Goal: Task Accomplishment & Management: Manage account settings

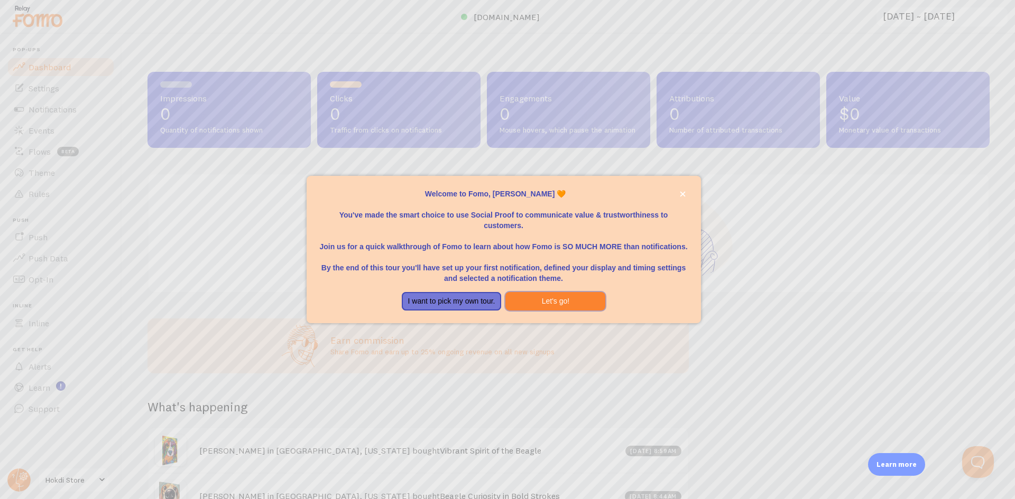
click at [566, 296] on button "Let's go!" at bounding box center [555, 301] width 100 height 19
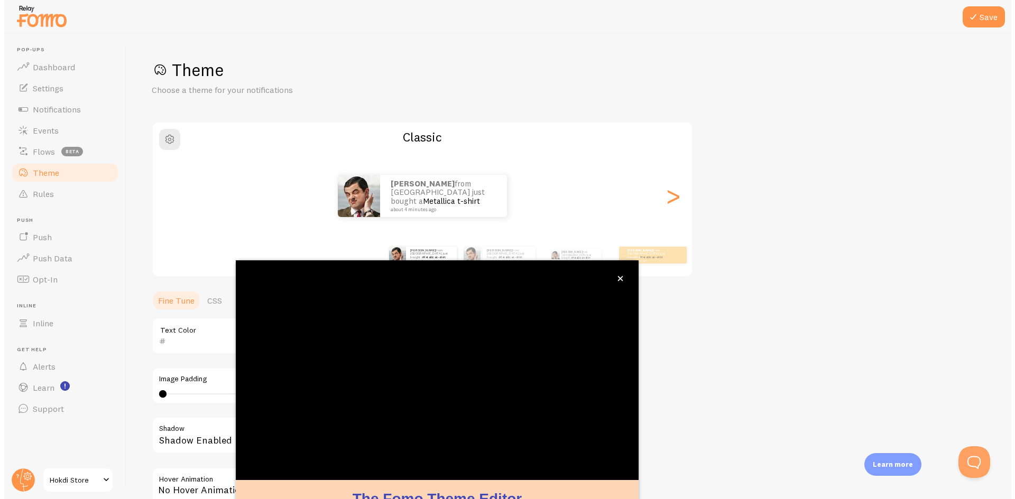
scroll to position [34, 0]
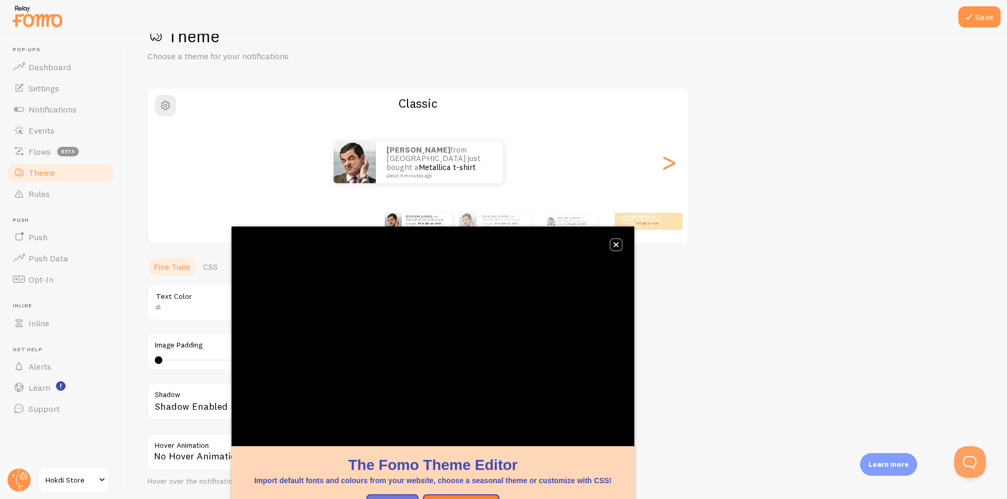
drag, startPoint x: 616, startPoint y: 243, endPoint x: 620, endPoint y: 247, distance: 5.6
click at [616, 244] on icon "close," at bounding box center [616, 245] width 6 height 6
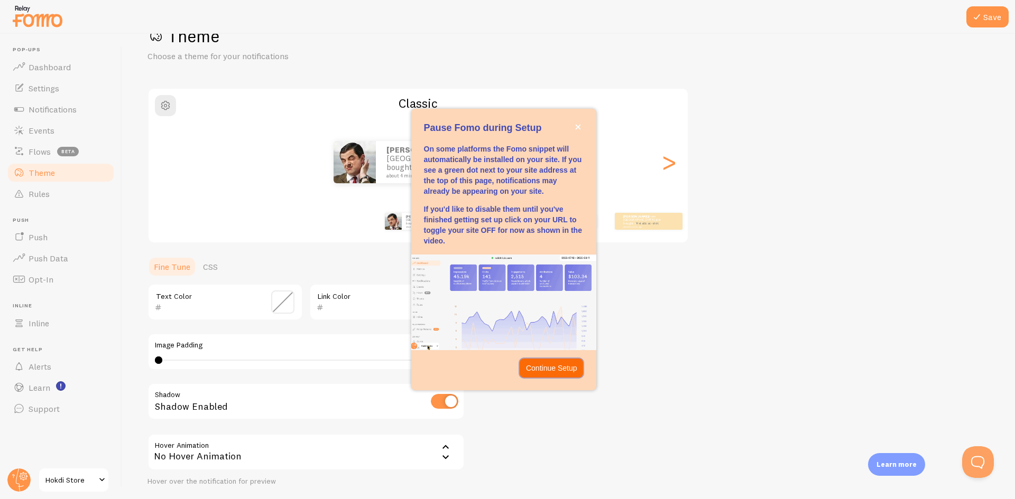
click at [554, 369] on p "Continue Setup" at bounding box center [551, 368] width 51 height 11
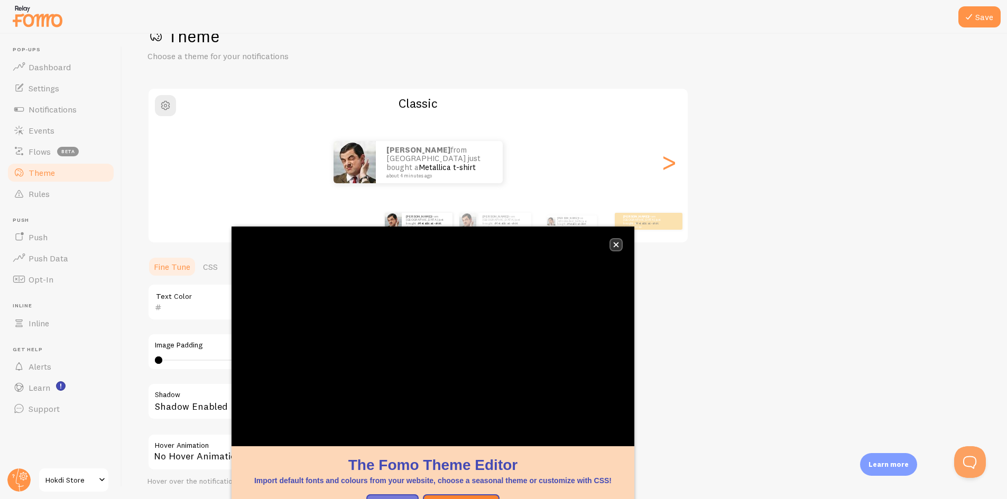
click at [618, 245] on icon "close," at bounding box center [616, 245] width 6 height 6
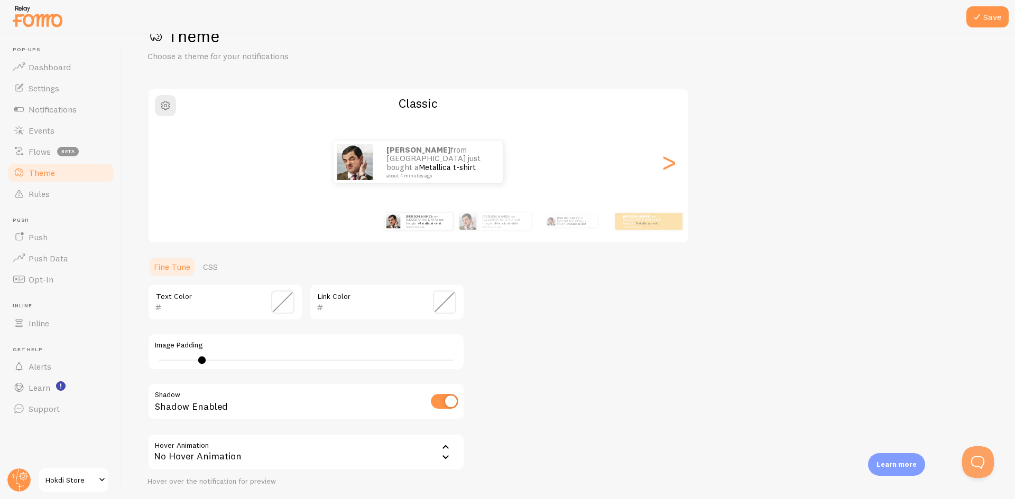
type input "0"
drag, startPoint x: 157, startPoint y: 361, endPoint x: 52, endPoint y: 348, distance: 105.9
click at [52, 348] on main "Pop-ups Dashboard Settings Notifications Events Flows beta Theme Rules [GEOGRAP…" at bounding box center [507, 267] width 1015 height 466
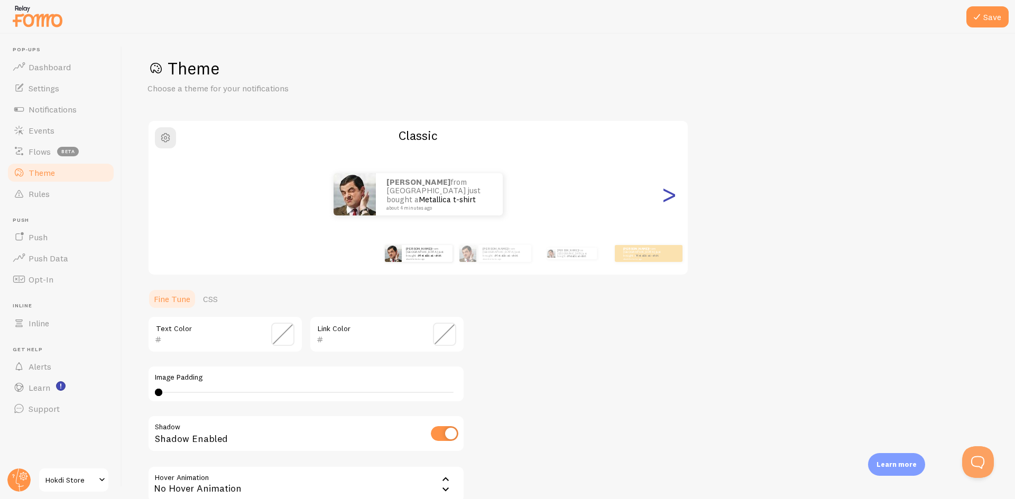
scroll to position [0, 0]
click at [675, 200] on div ">" at bounding box center [668, 196] width 13 height 76
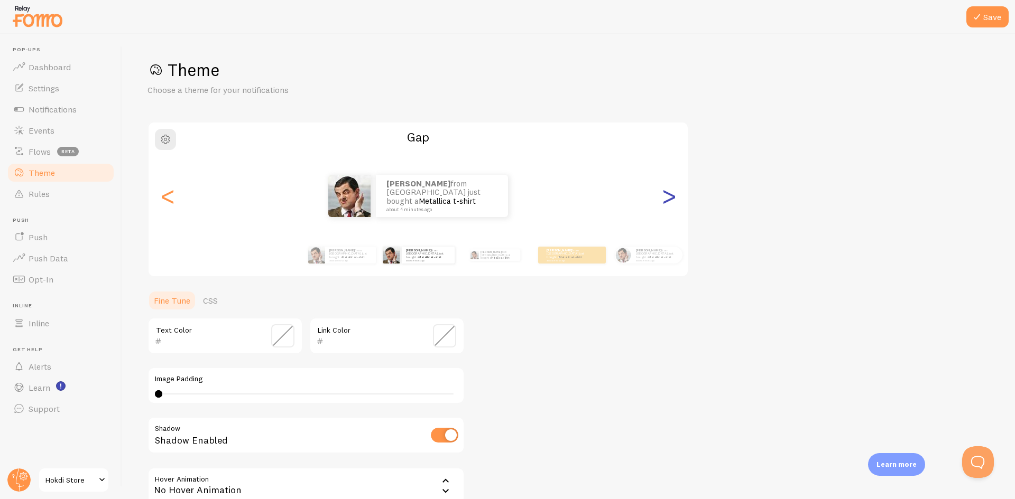
click at [675, 200] on div ">" at bounding box center [668, 196] width 13 height 76
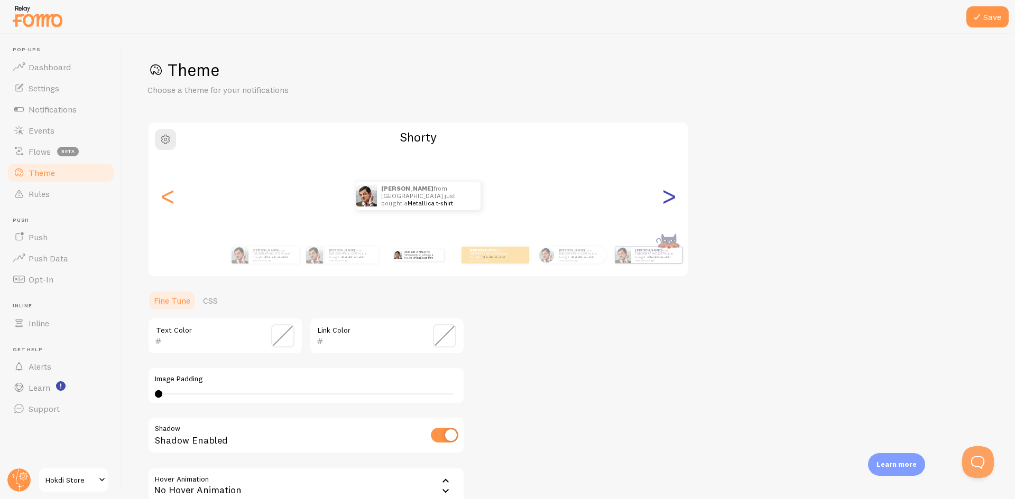
click at [675, 200] on div ">" at bounding box center [668, 196] width 13 height 76
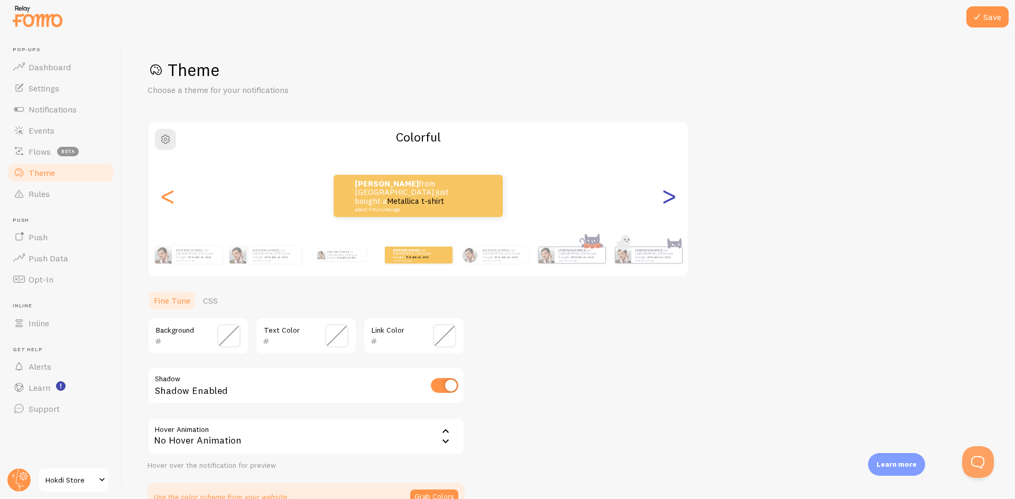
click at [675, 200] on div ">" at bounding box center [668, 196] width 13 height 76
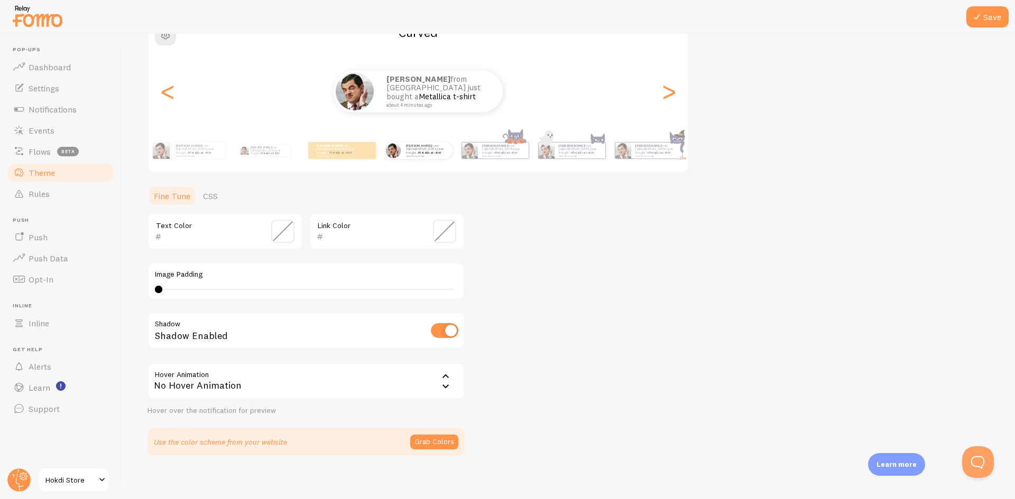
scroll to position [112, 0]
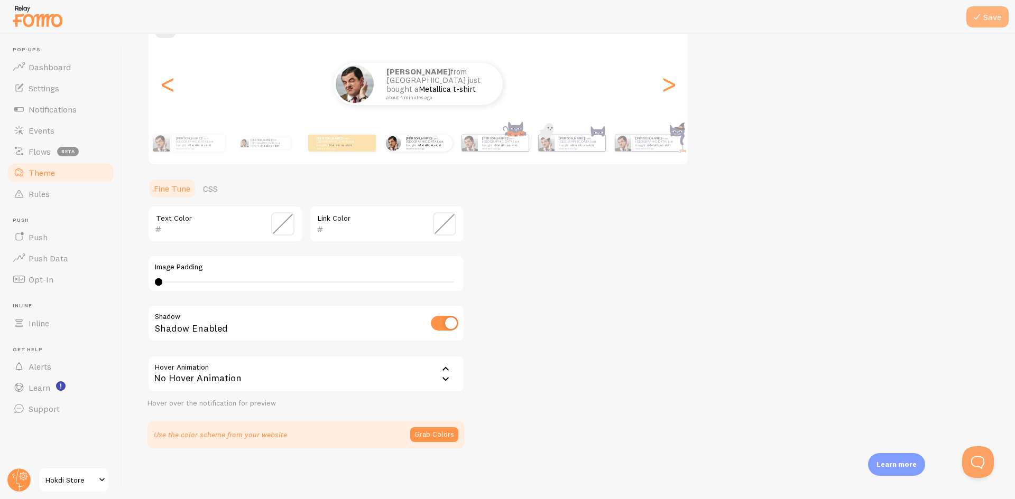
click at [992, 12] on button "Save" at bounding box center [987, 16] width 42 height 21
click at [72, 73] on link "Dashboard" at bounding box center [60, 67] width 109 height 21
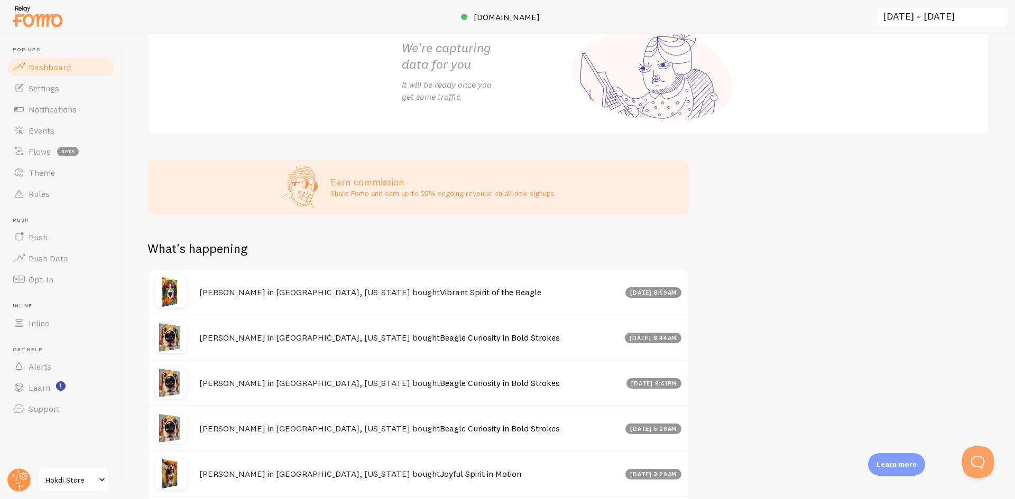
scroll to position [262, 0]
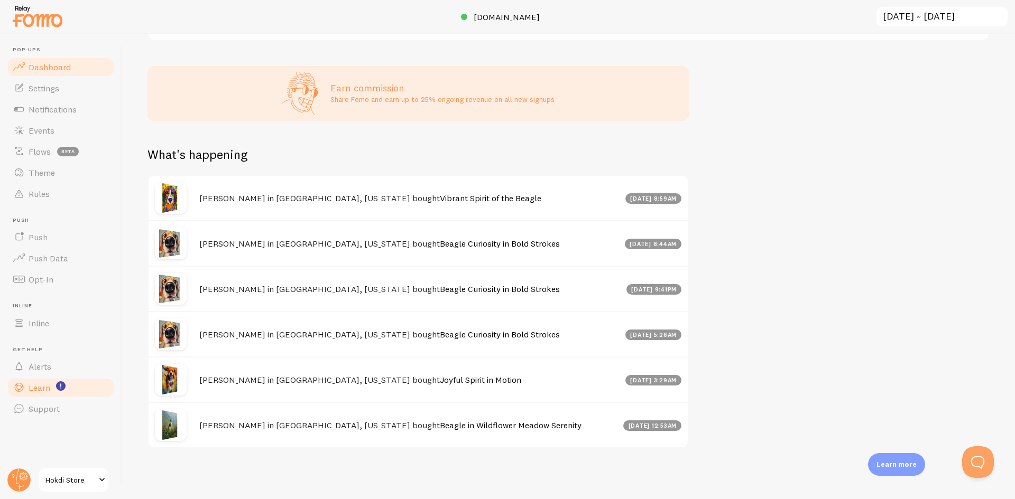
click at [44, 383] on span "Learn" at bounding box center [40, 388] width 22 height 11
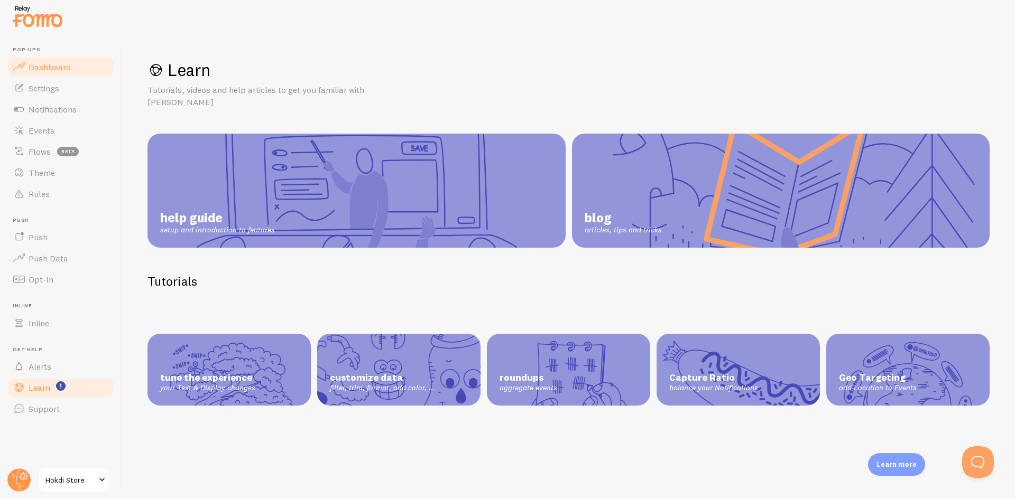
click at [53, 64] on span "Dashboard" at bounding box center [50, 67] width 42 height 11
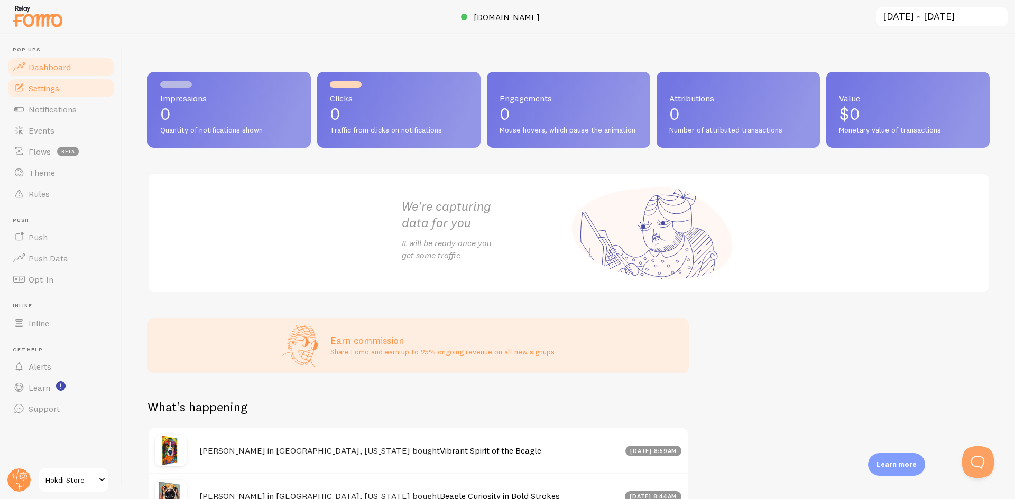
click at [78, 78] on link "Settings" at bounding box center [60, 88] width 109 height 21
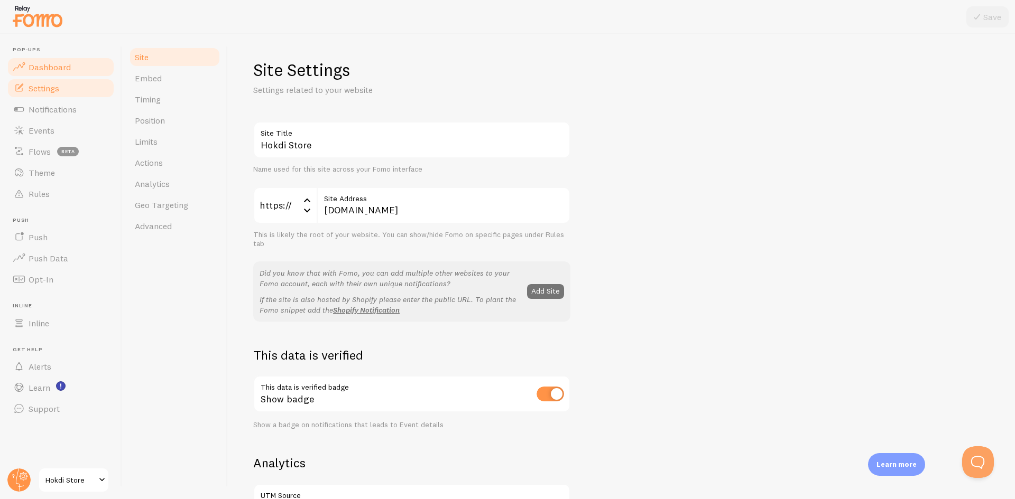
click at [79, 68] on link "Dashboard" at bounding box center [60, 67] width 109 height 21
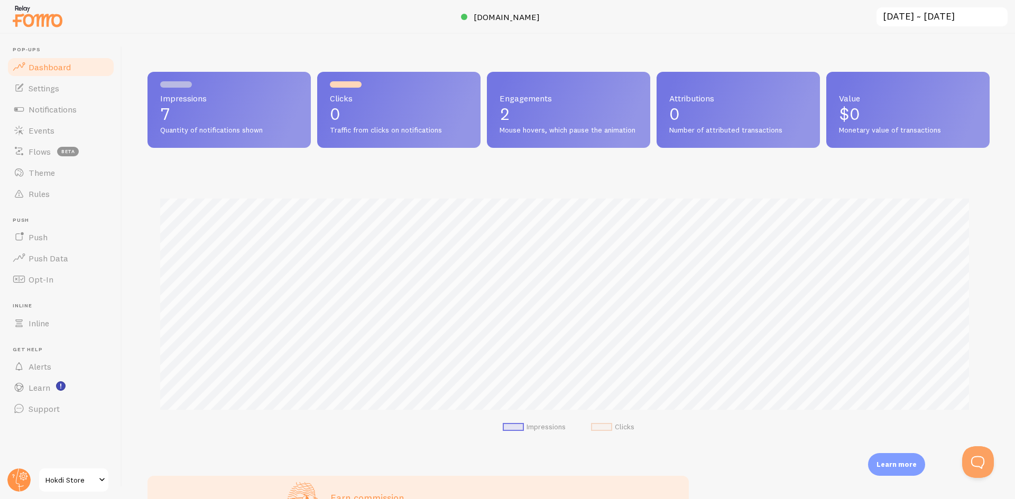
scroll to position [277, 834]
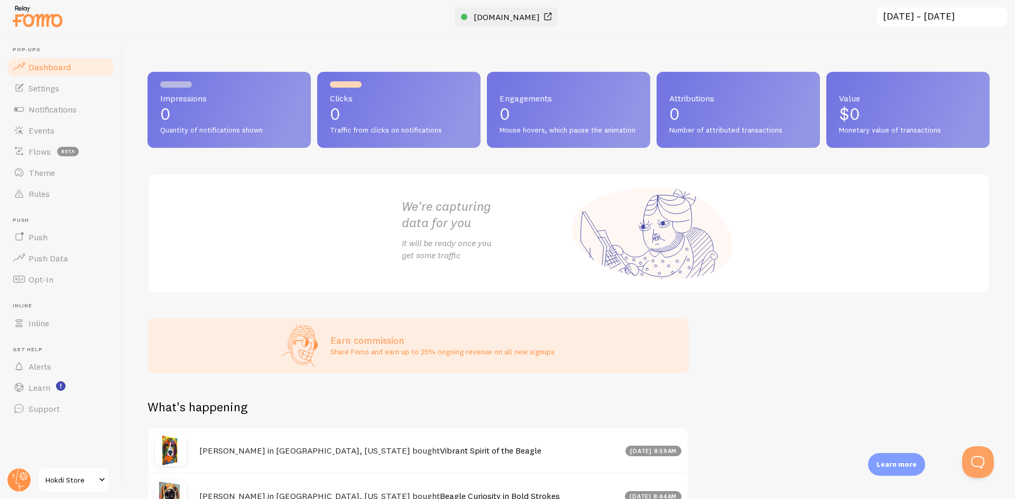
click at [505, 21] on span "[DOMAIN_NAME]" at bounding box center [506, 17] width 66 height 11
click at [41, 89] on span "Settings" at bounding box center [44, 88] width 31 height 11
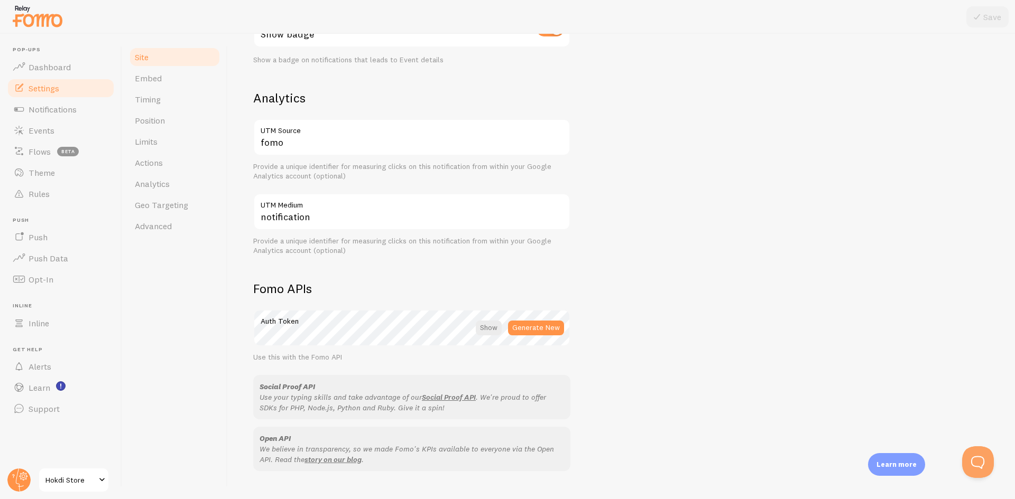
scroll to position [370, 0]
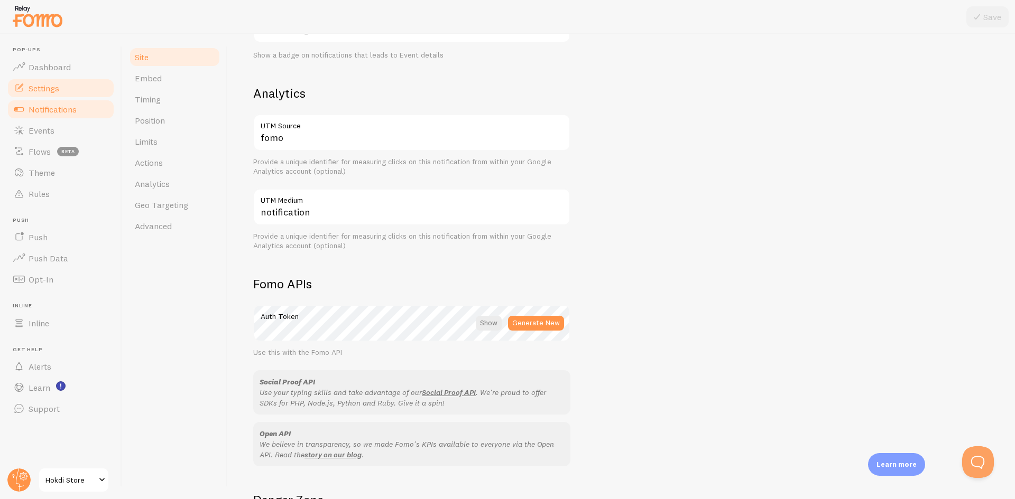
click at [44, 105] on span "Notifications" at bounding box center [53, 109] width 48 height 11
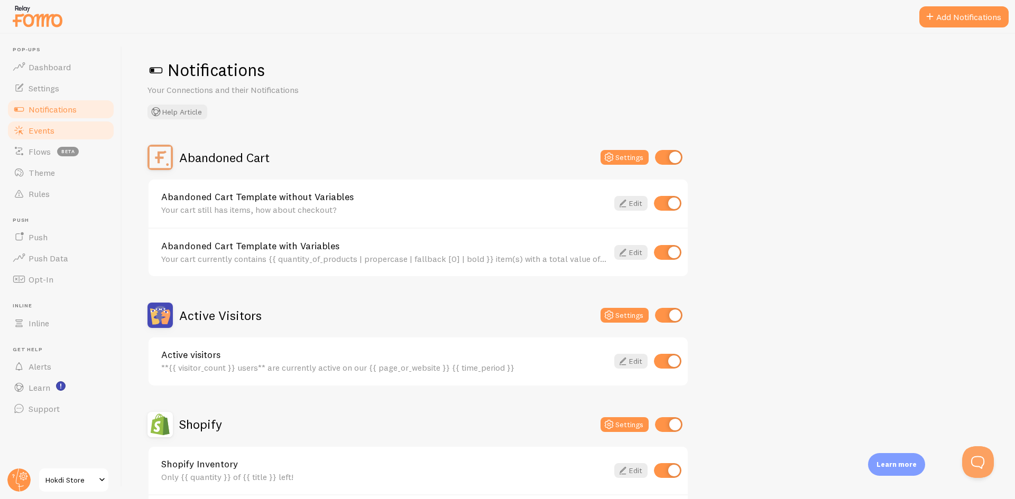
click at [50, 131] on span "Events" at bounding box center [42, 130] width 26 height 11
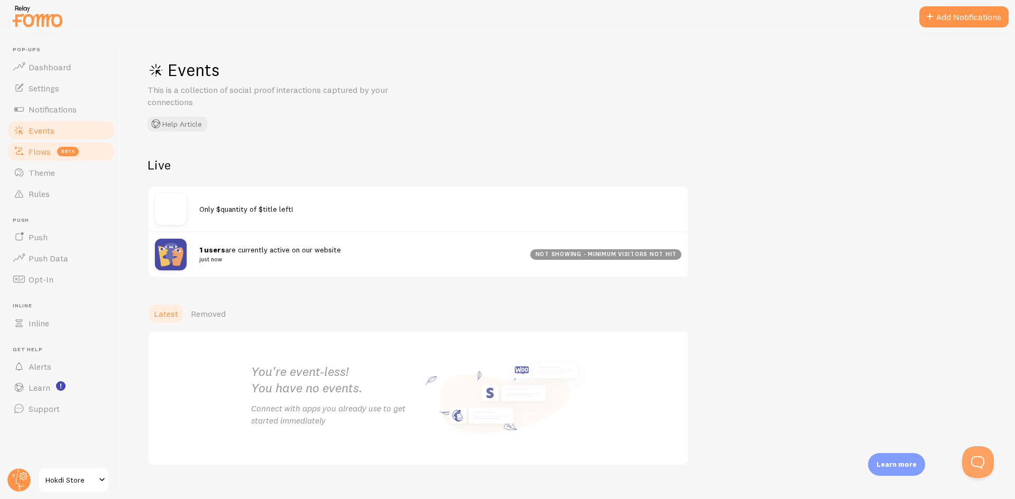
click at [45, 156] on span "Flows" at bounding box center [40, 151] width 22 height 11
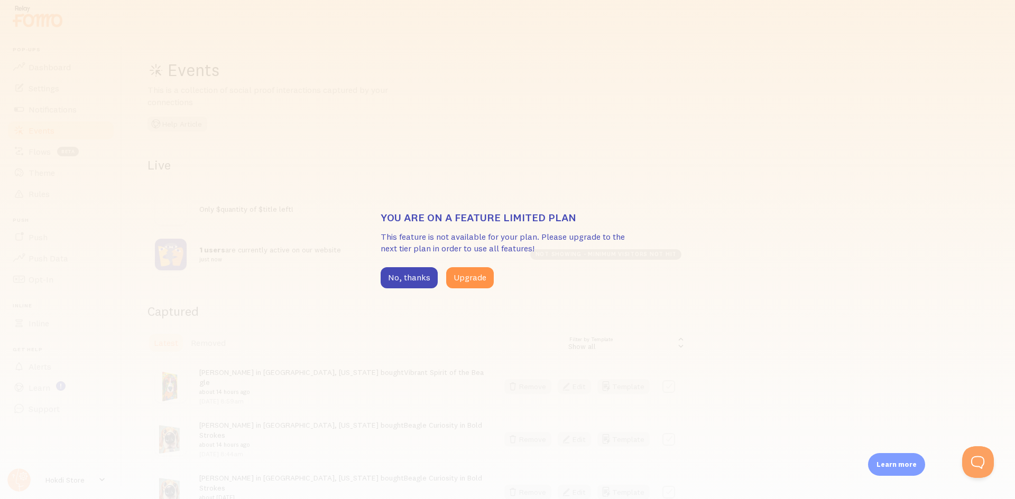
click at [45, 173] on div "You are on a feature limited plan This feature is not available for your plan. …" at bounding box center [507, 249] width 1015 height 499
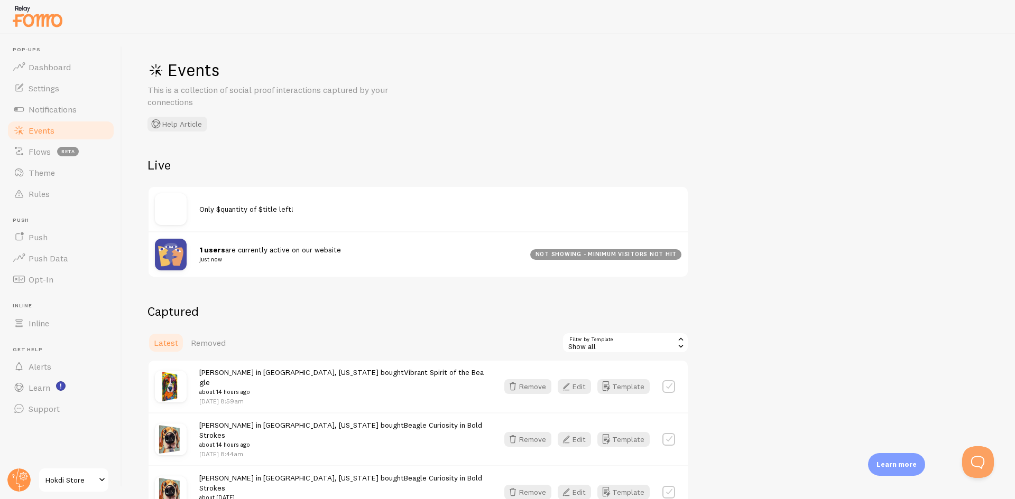
click at [45, 173] on span "Theme" at bounding box center [42, 173] width 26 height 11
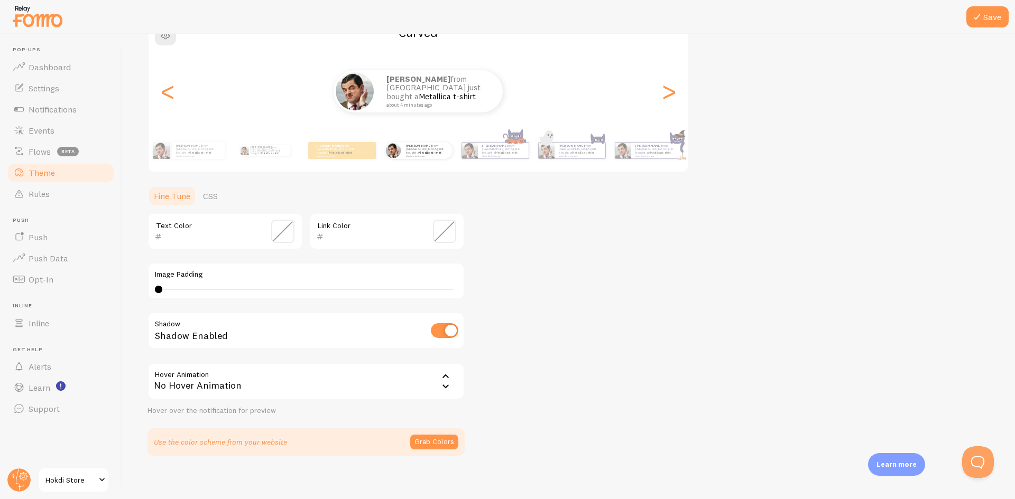
scroll to position [112, 0]
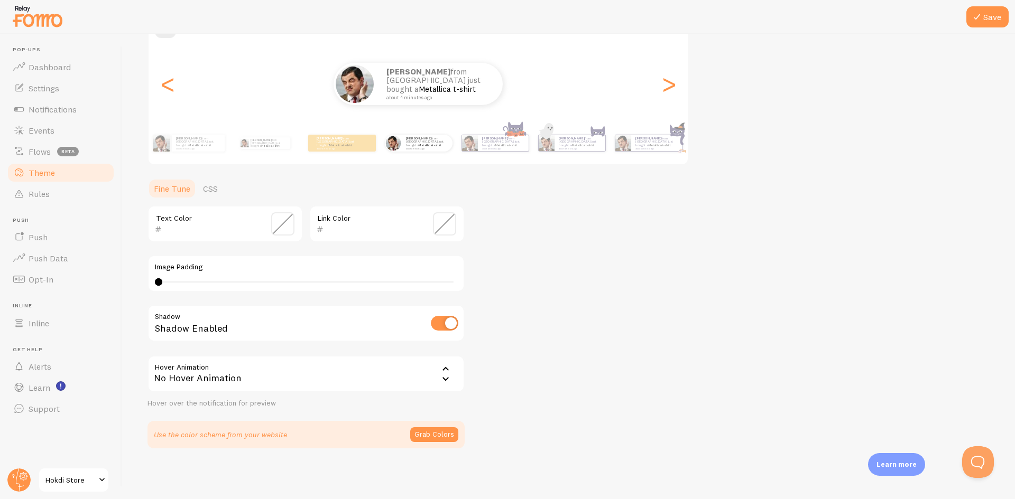
click at [278, 223] on span at bounding box center [282, 223] width 23 height 23
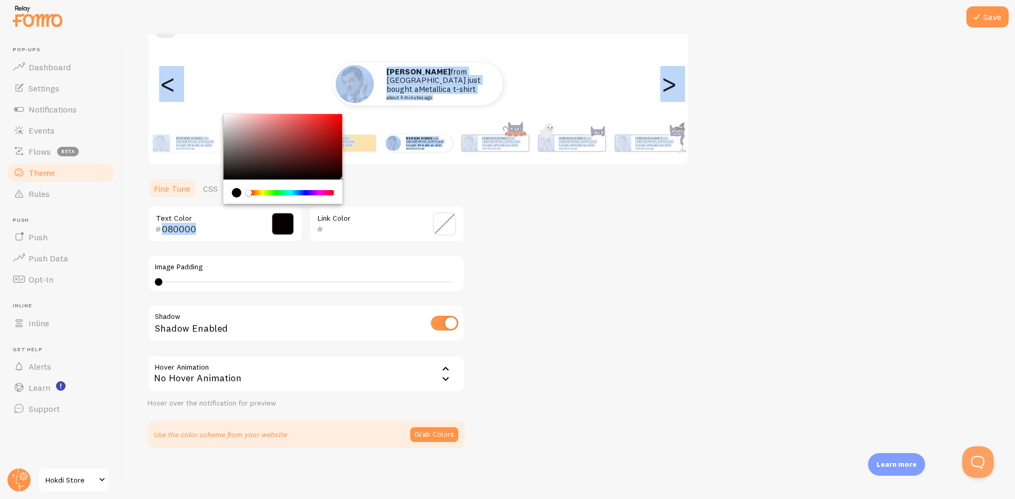
type input "000000"
drag, startPoint x: 320, startPoint y: 131, endPoint x: 369, endPoint y: 195, distance: 80.6
click at [369, 195] on section "Fine Tune CSS 000000 Text Color Link Color Image Padding 4 4 - undefined Shadow…" at bounding box center [305, 313] width 317 height 271
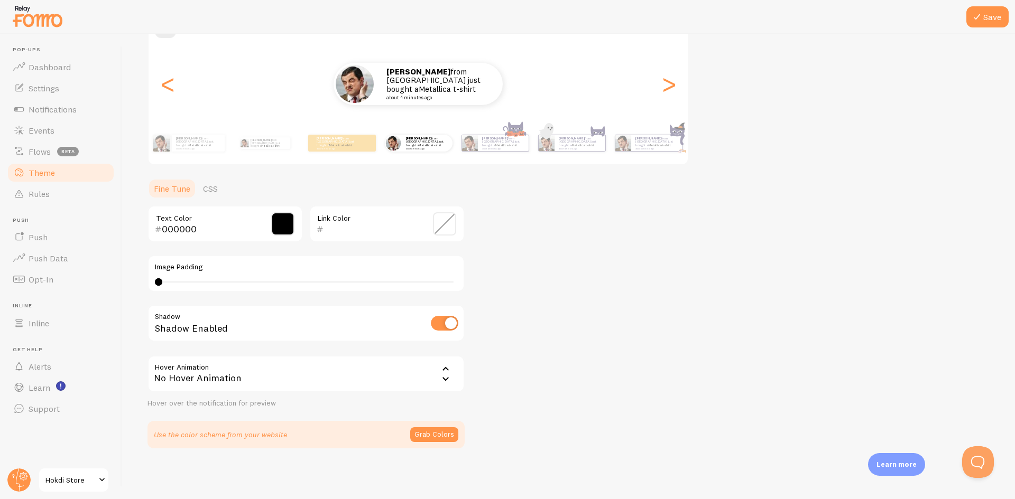
click at [593, 226] on div "Theme Choose a theme for your notifications Curved Nurer from Bangladesh just b…" at bounding box center [568, 197] width 842 height 501
click at [448, 229] on span at bounding box center [444, 223] width 23 height 23
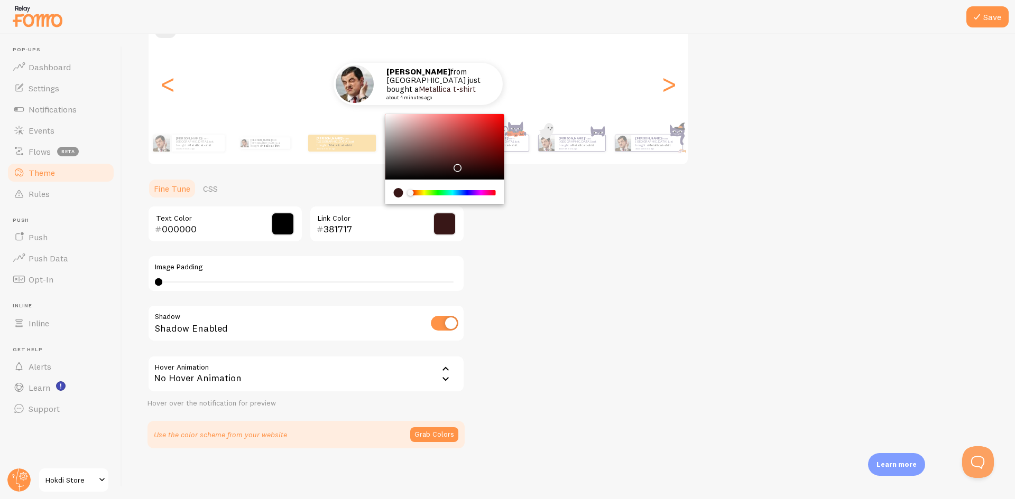
drag, startPoint x: 434, startPoint y: 174, endPoint x: 467, endPoint y: 188, distance: 35.5
click at [467, 189] on div "Chrome color picker" at bounding box center [444, 159] width 119 height 90
drag, startPoint x: 472, startPoint y: 166, endPoint x: 488, endPoint y: 191, distance: 29.6
click at [477, 175] on div "Chrome color picker" at bounding box center [444, 147] width 119 height 66
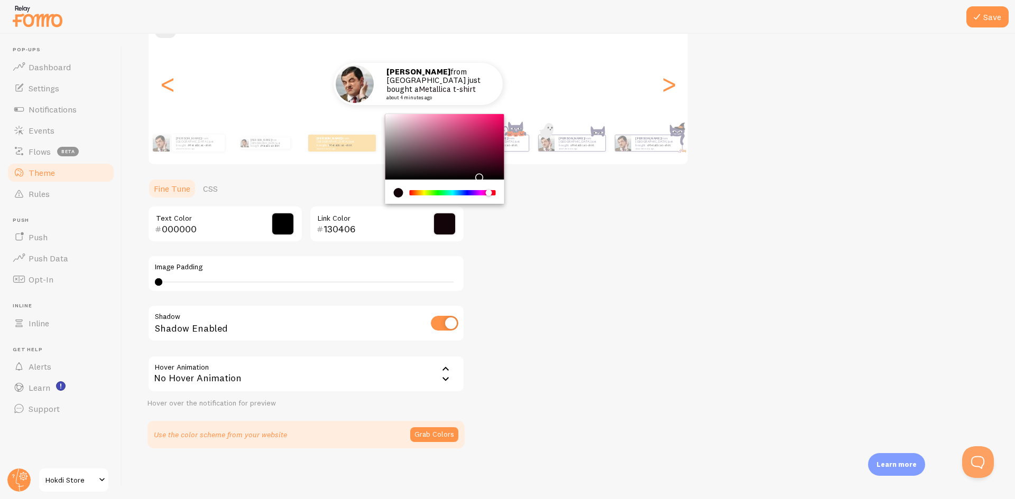
type input "130404"
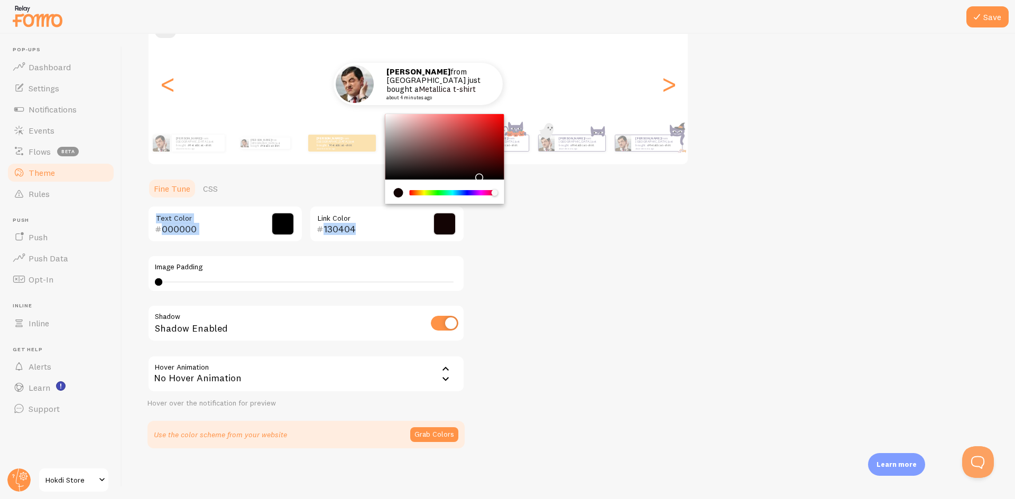
drag, startPoint x: 488, startPoint y: 191, endPoint x: 512, endPoint y: 192, distance: 23.8
click at [512, 192] on div "Theme Choose a theme for your notifications Curved Nurer from Bangladesh just b…" at bounding box center [568, 197] width 842 height 501
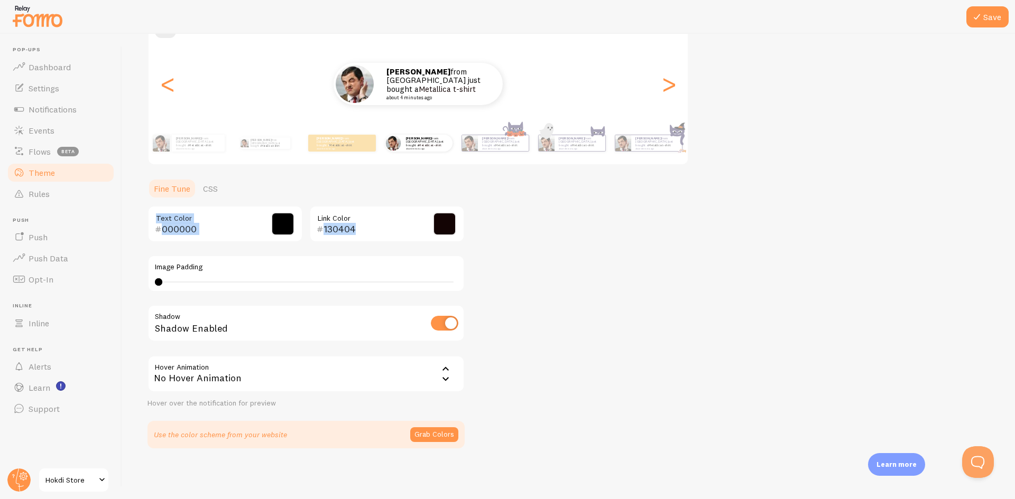
click at [533, 215] on div "Theme Choose a theme for your notifications Curved Nurer from Bangladesh just b…" at bounding box center [568, 197] width 842 height 501
drag, startPoint x: 159, startPoint y: 285, endPoint x: 207, endPoint y: 281, distance: 48.2
click at [207, 281] on div at bounding box center [206, 281] width 7 height 7
drag, startPoint x: 215, startPoint y: 280, endPoint x: 143, endPoint y: 282, distance: 72.4
click at [128, 279] on div "Save Theme Choose a theme for your notifications Curved Nurer from Bangladesh j…" at bounding box center [568, 267] width 893 height 466
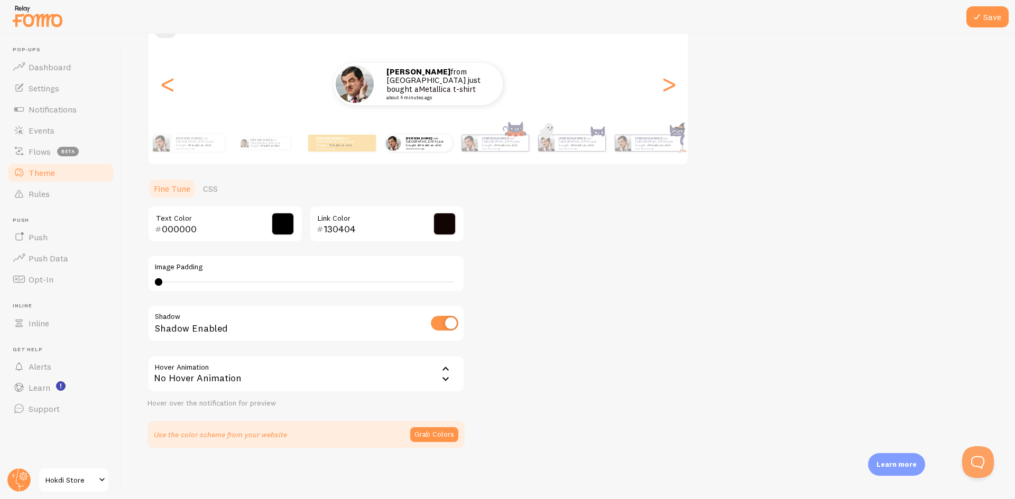
drag, startPoint x: 205, startPoint y: 280, endPoint x: 195, endPoint y: 290, distance: 13.8
click at [129, 283] on div "Save Theme Choose a theme for your notifications Curved Nurer from Bangladesh j…" at bounding box center [568, 267] width 893 height 466
click at [981, 22] on icon at bounding box center [976, 17] width 13 height 13
click at [491, 151] on div "Nurer from Bangladesh just bought a Metallica t-shirt about 4 minutes ago" at bounding box center [503, 143] width 51 height 16
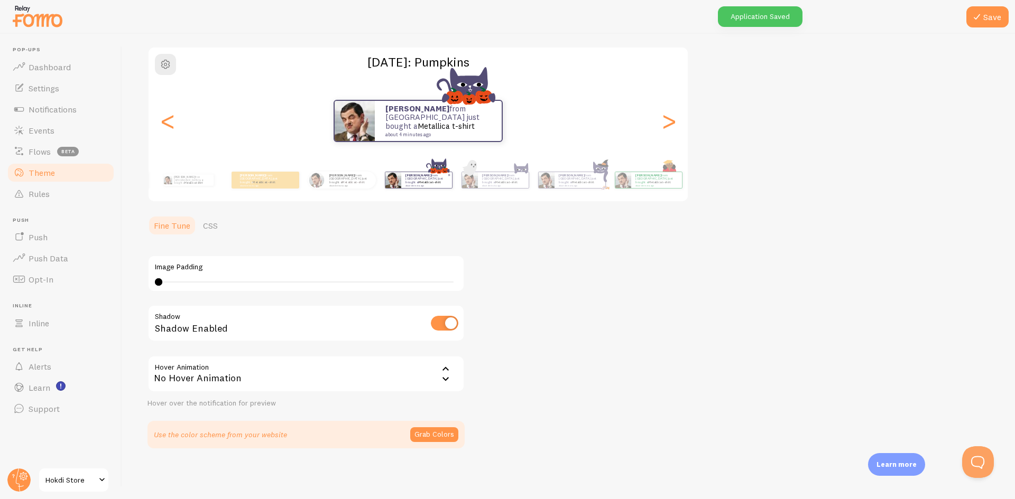
type input "0"
click at [495, 187] on div "Nurer from Bangladesh just bought a Metallica t-shirt about 4 minutes ago" at bounding box center [503, 180] width 51 height 16
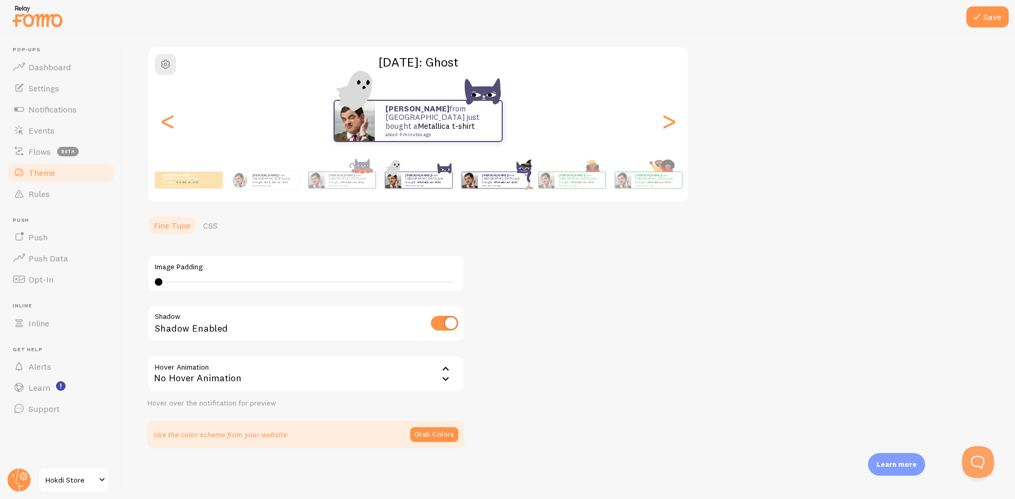
click at [493, 187] on div "Nurer from Bangladesh just bought a Metallica t-shirt about 4 minutes ago" at bounding box center [503, 180] width 51 height 16
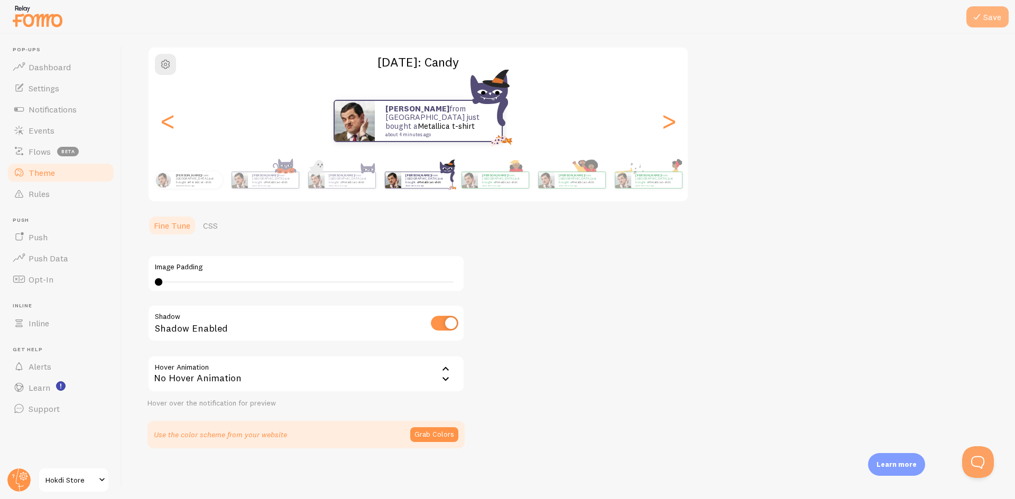
click at [1001, 10] on button "Save" at bounding box center [987, 16] width 42 height 21
click at [71, 90] on link "Settings" at bounding box center [60, 88] width 109 height 21
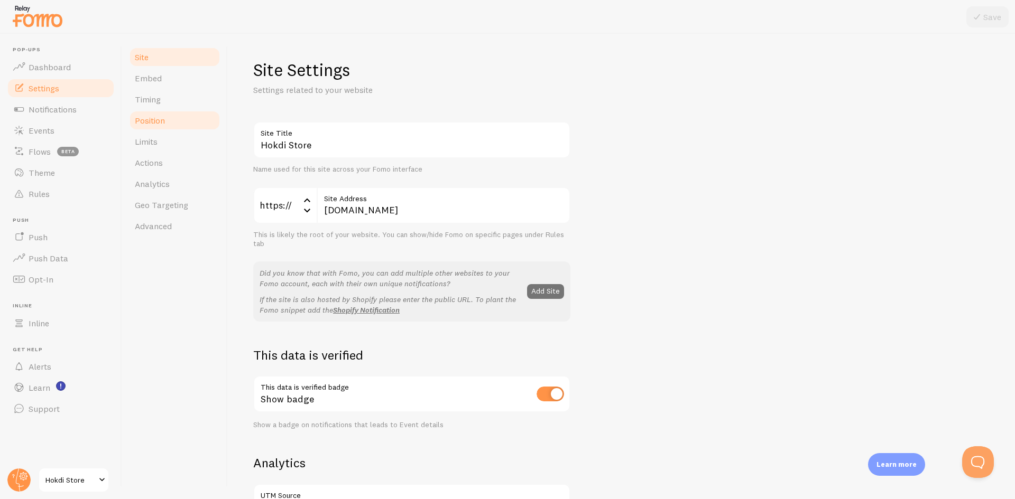
click at [178, 120] on link "Position" at bounding box center [174, 120] width 92 height 21
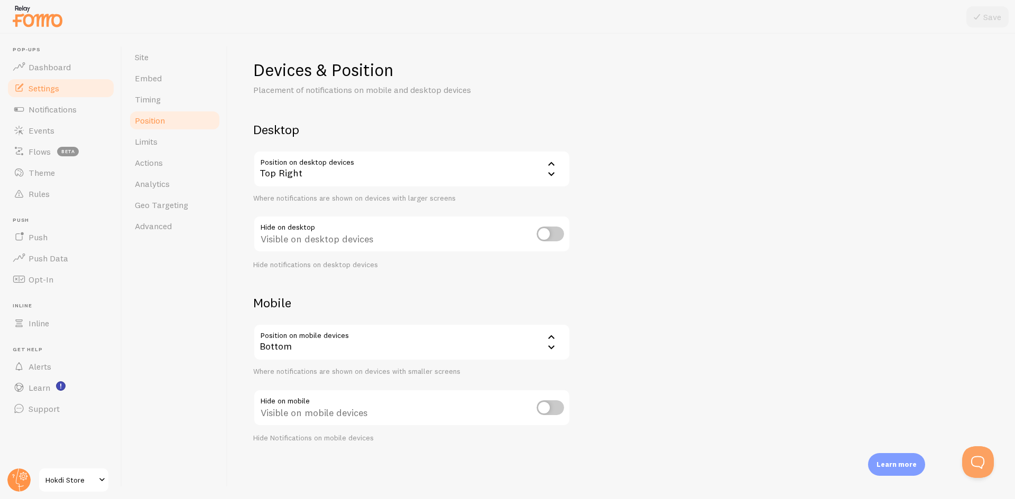
click at [397, 165] on div "Top Right" at bounding box center [411, 169] width 317 height 37
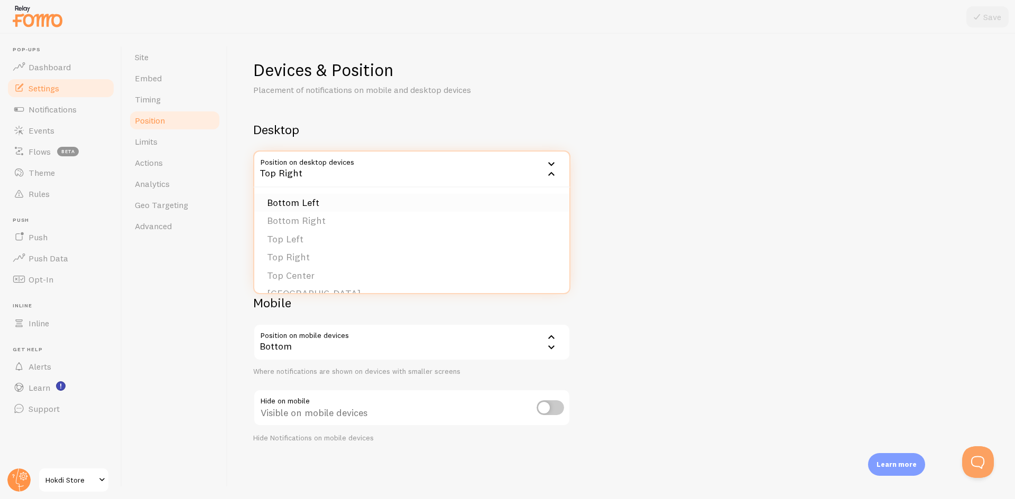
click at [304, 200] on li "Bottom Left" at bounding box center [411, 203] width 315 height 18
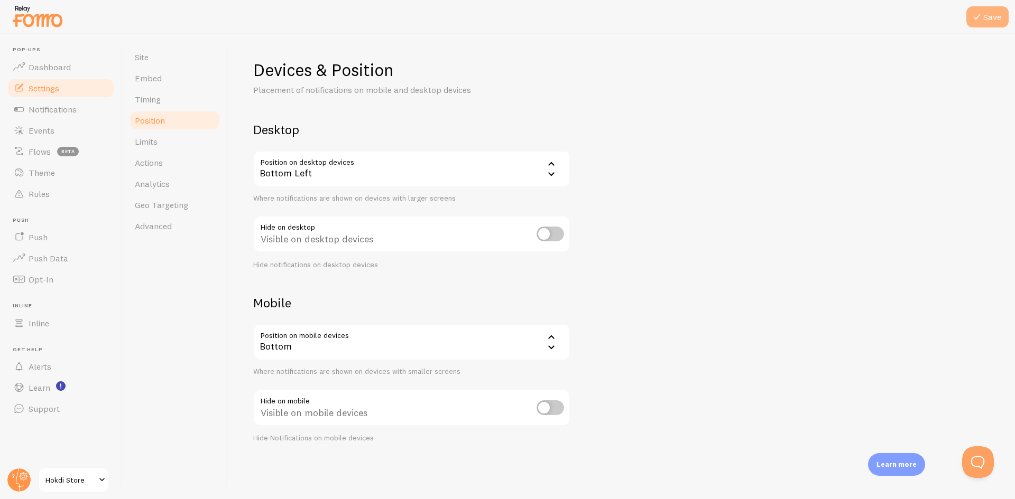
click at [985, 18] on button "Save" at bounding box center [987, 16] width 42 height 21
click at [556, 236] on input "checkbox" at bounding box center [549, 234] width 27 height 15
click at [558, 236] on input "checkbox" at bounding box center [549, 234] width 27 height 15
checkbox input "false"
click at [519, 343] on div "Bottom" at bounding box center [411, 342] width 317 height 37
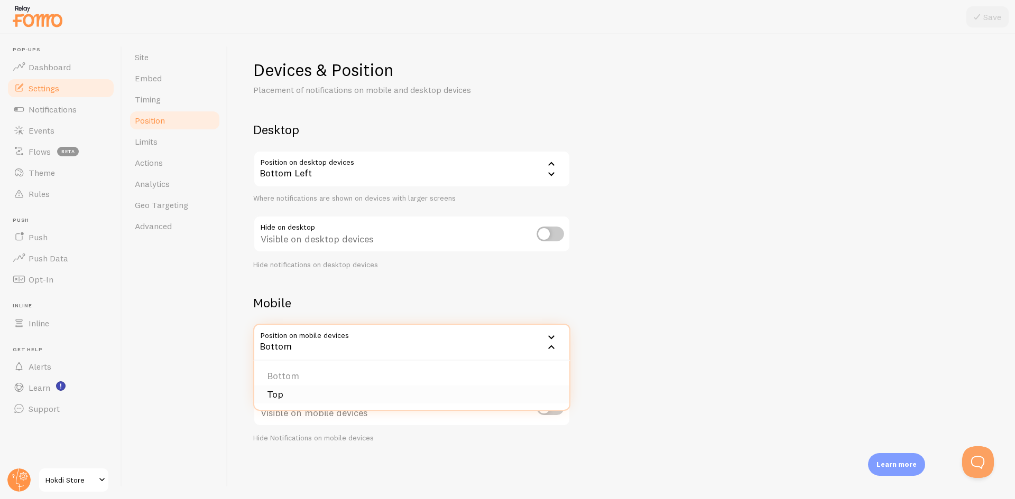
click at [379, 395] on li "Top" at bounding box center [411, 395] width 315 height 18
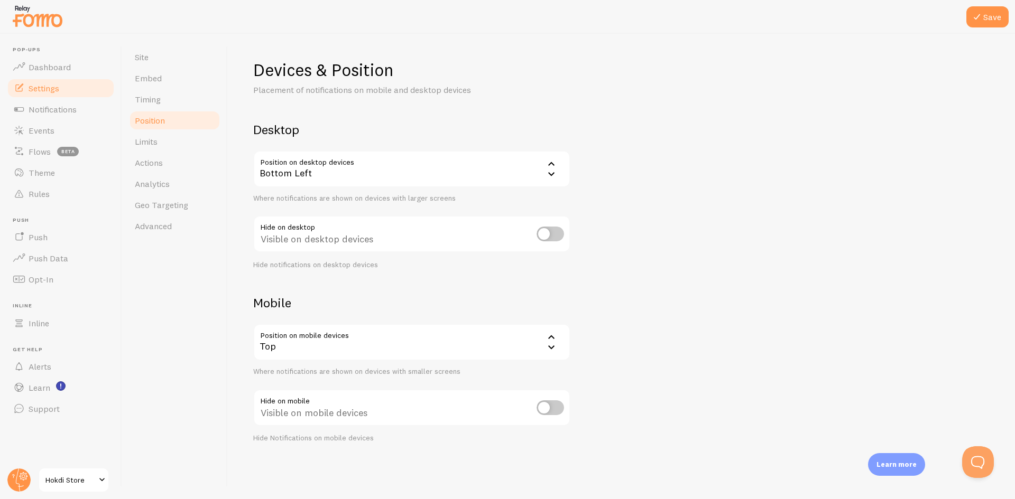
click at [486, 330] on div "Top" at bounding box center [411, 342] width 317 height 37
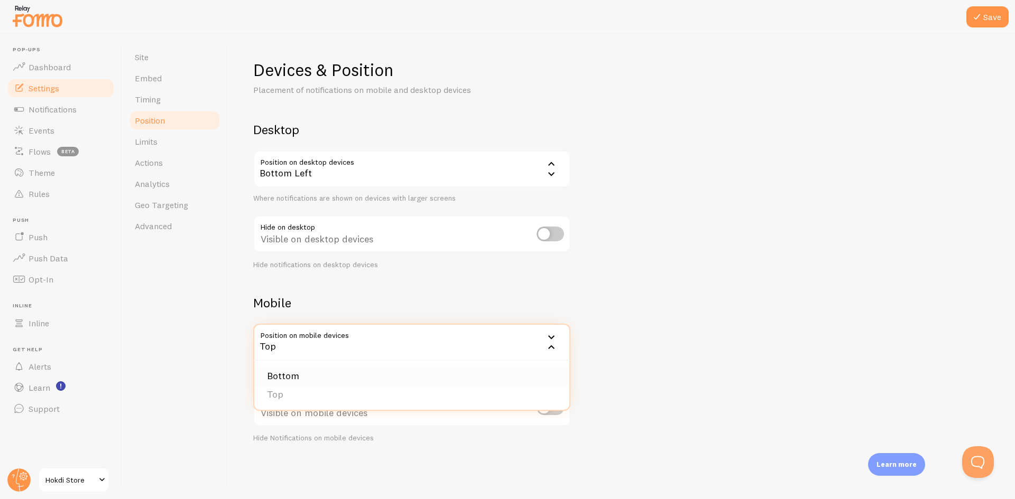
click at [412, 367] on ul "Bottom Top" at bounding box center [411, 385] width 315 height 49
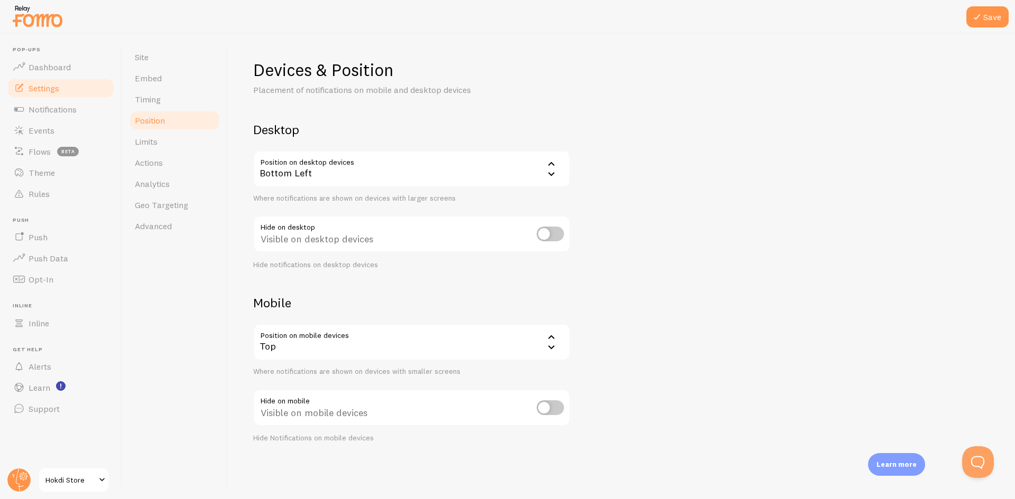
click at [444, 356] on div "Top" at bounding box center [411, 342] width 317 height 37
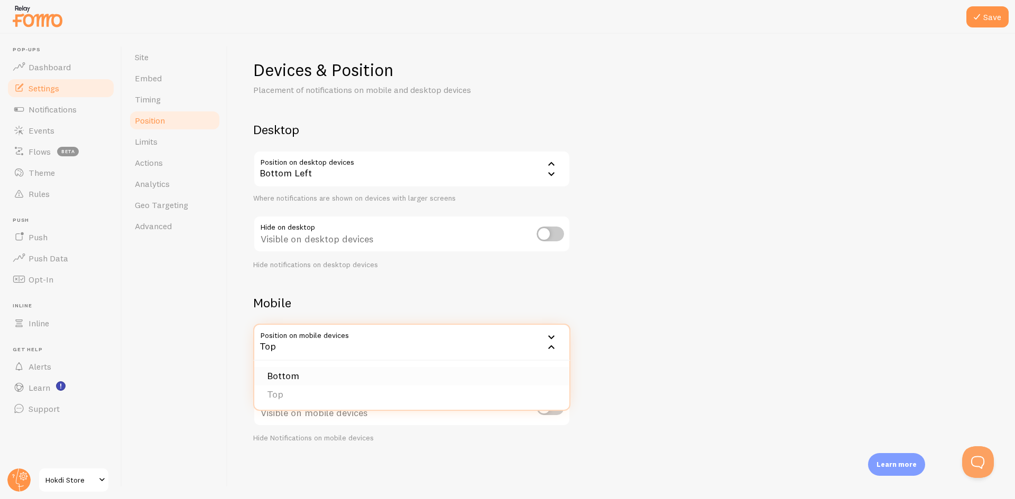
click at [339, 373] on li "Bottom" at bounding box center [411, 376] width 315 height 18
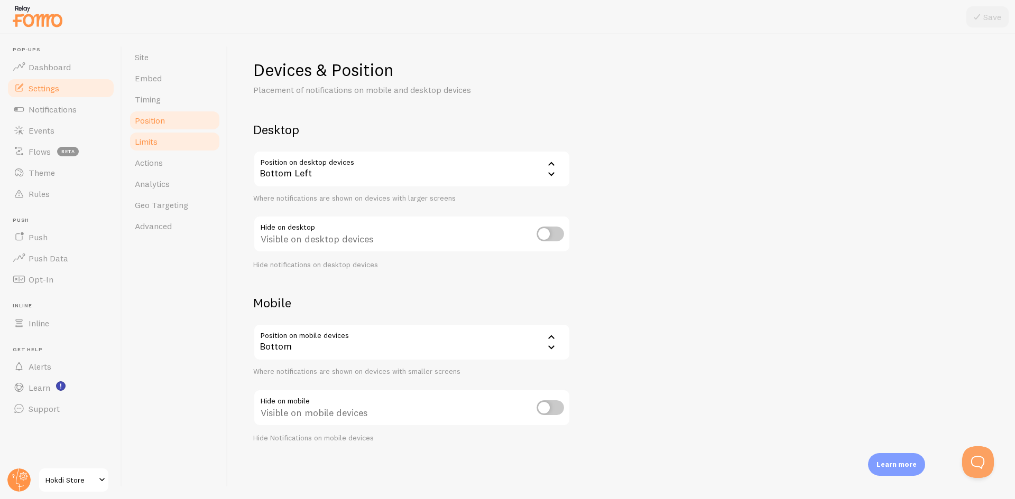
drag, startPoint x: 126, startPoint y: 135, endPoint x: 144, endPoint y: 145, distance: 20.4
click at [126, 135] on div "Site Embed Timing Position Limits Actions Analytics Geo Targeting Advanced" at bounding box center [175, 267] width 106 height 466
click at [144, 145] on span "Limits" at bounding box center [146, 141] width 23 height 11
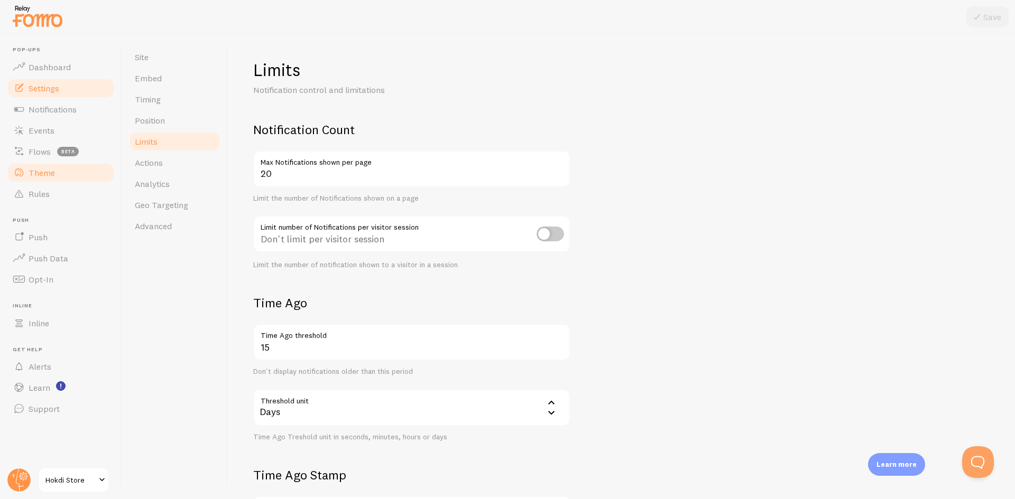
click at [91, 174] on link "Theme" at bounding box center [60, 172] width 109 height 21
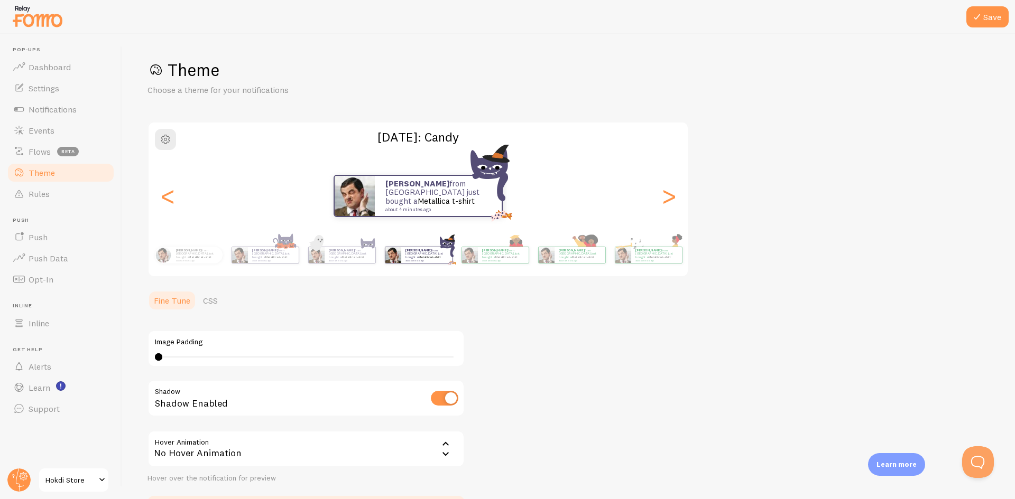
drag, startPoint x: 159, startPoint y: 352, endPoint x: 174, endPoint y: 339, distance: 19.5
click at [133, 350] on div "Save Theme Choose a theme for your notifications Halloween: Candy Nurer from Ba…" at bounding box center [568, 267] width 893 height 466
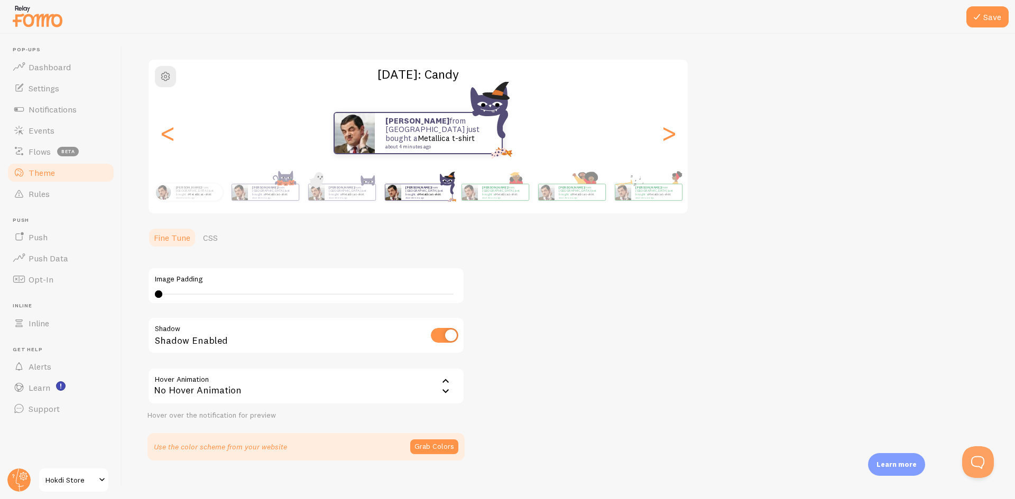
scroll to position [75, 0]
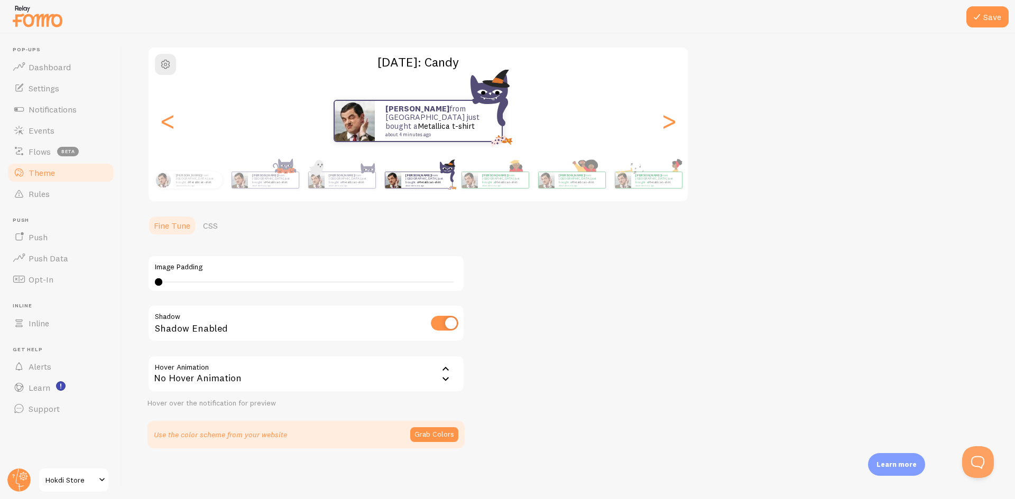
click at [210, 357] on div "No Hover Animation" at bounding box center [305, 374] width 317 height 37
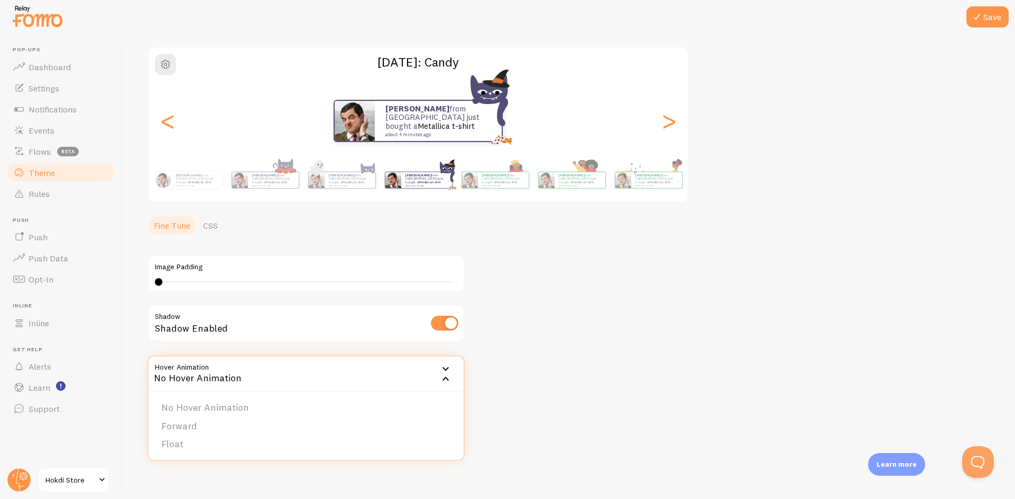
click at [210, 359] on div "No Hover Animation" at bounding box center [305, 374] width 317 height 37
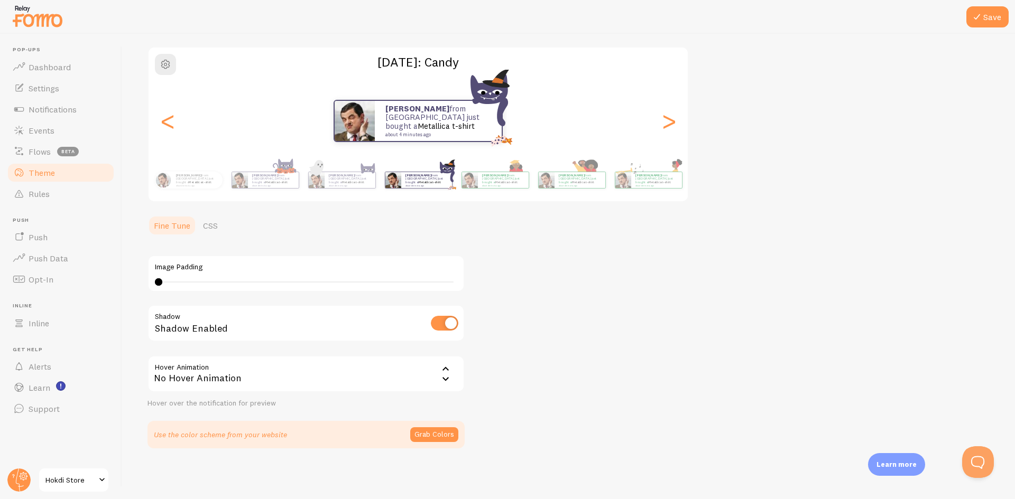
click at [210, 359] on div "No Hover Animation" at bounding box center [305, 374] width 317 height 37
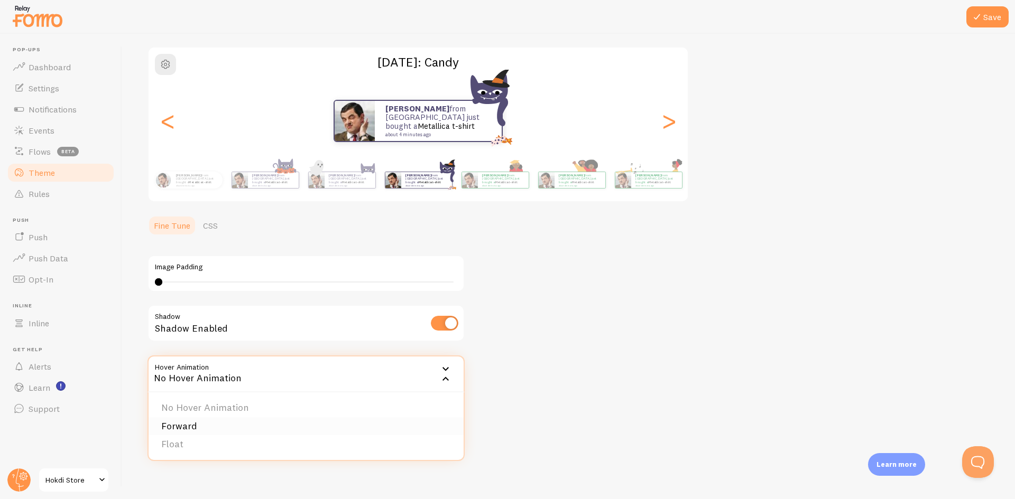
click at [191, 428] on li "Forward" at bounding box center [305, 426] width 315 height 18
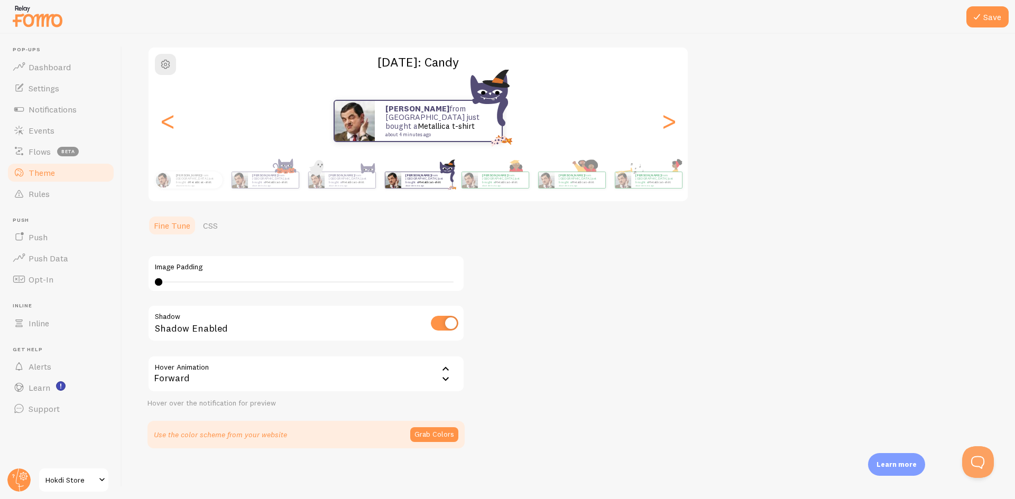
click at [199, 375] on div "Forward" at bounding box center [305, 374] width 317 height 37
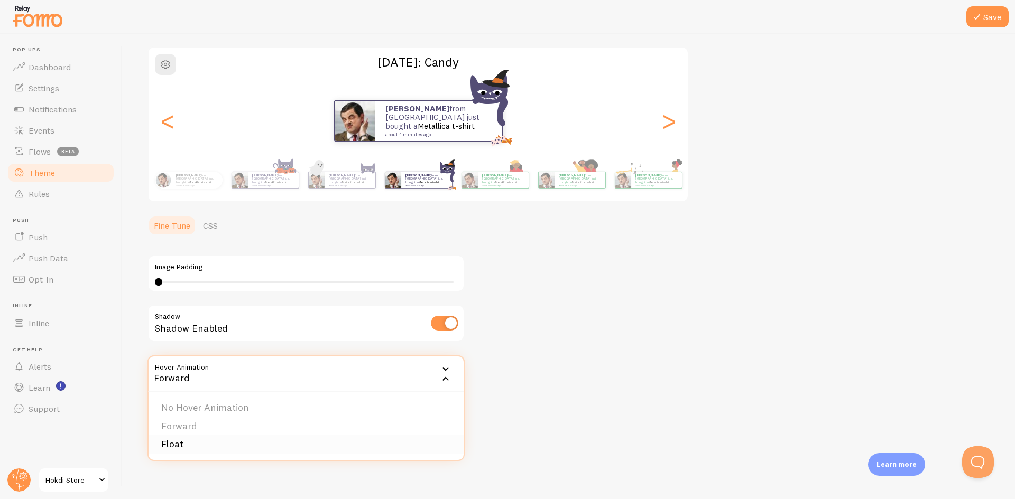
click at [187, 447] on li "Float" at bounding box center [305, 444] width 315 height 18
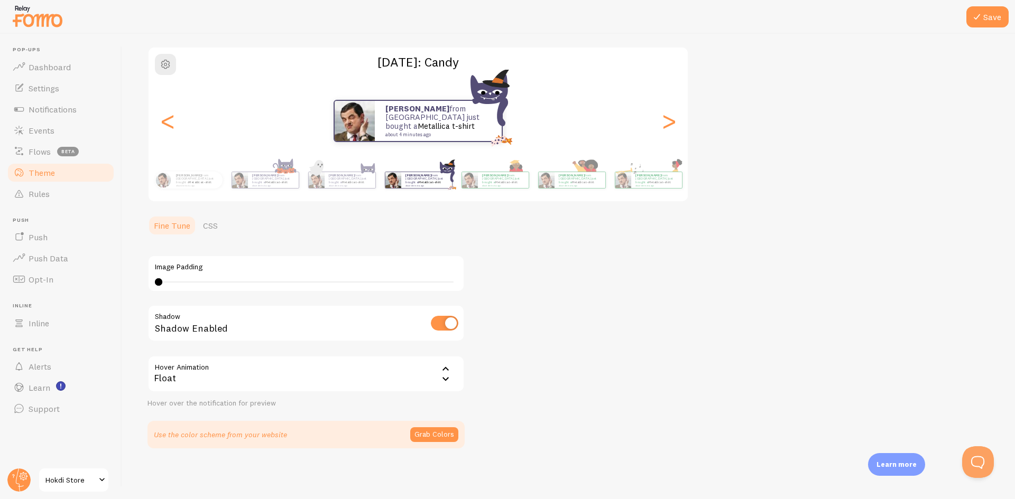
click at [203, 379] on div "Float" at bounding box center [305, 374] width 317 height 37
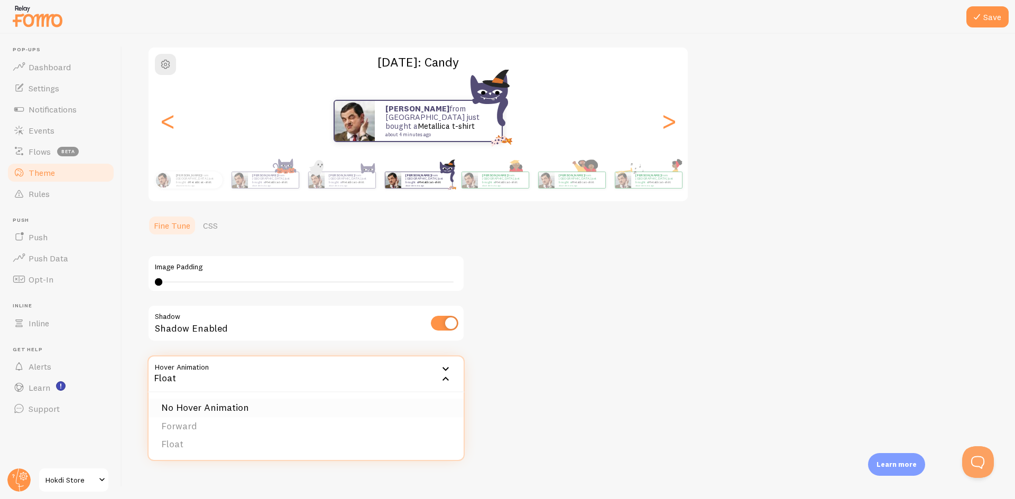
click at [187, 412] on li "No Hover Animation" at bounding box center [305, 408] width 315 height 18
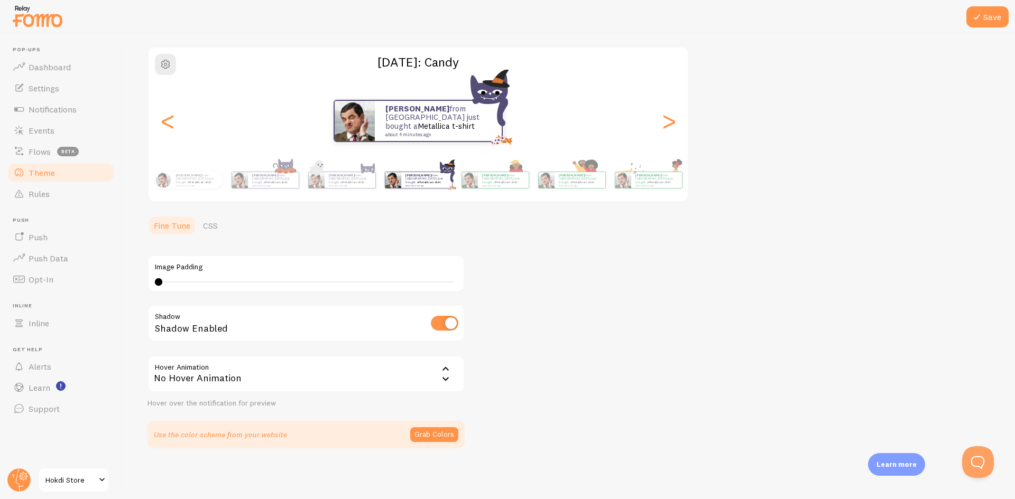
click at [582, 363] on div "Theme Choose a theme for your notifications Halloween: Candy Nurer from Banglad…" at bounding box center [568, 216] width 842 height 464
click at [1000, 11] on button "Save" at bounding box center [987, 16] width 42 height 21
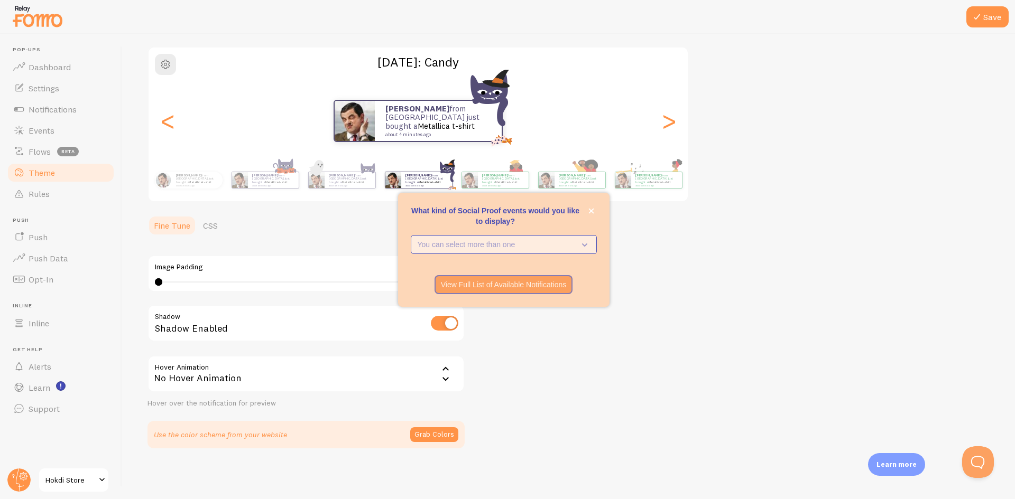
click at [564, 243] on p "You can select more than one" at bounding box center [495, 244] width 157 height 11
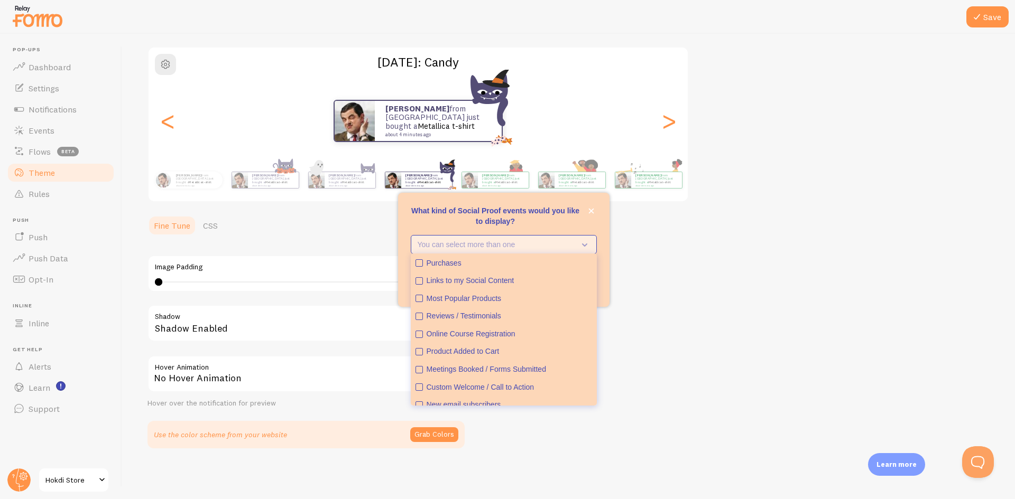
click at [563, 243] on p "You can select more than one" at bounding box center [495, 244] width 157 height 11
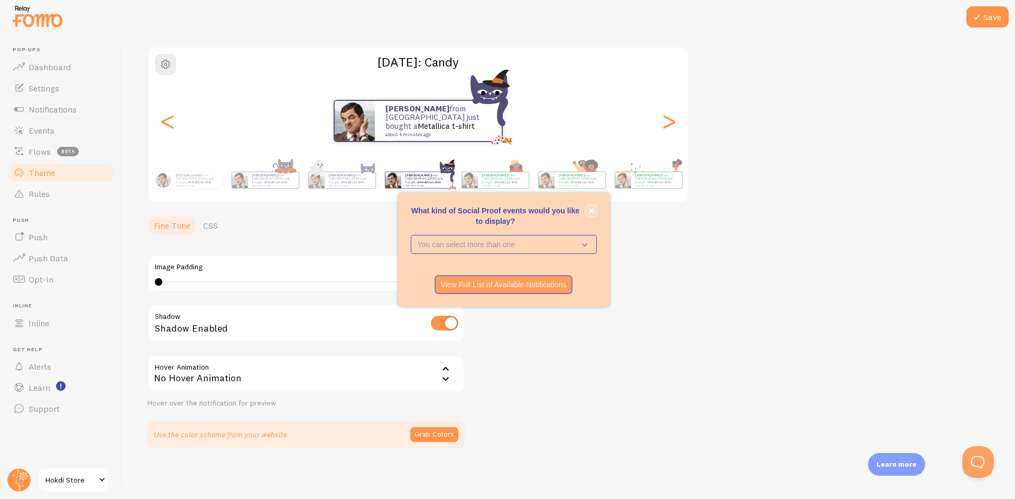
click at [591, 216] on button "close," at bounding box center [591, 211] width 11 height 11
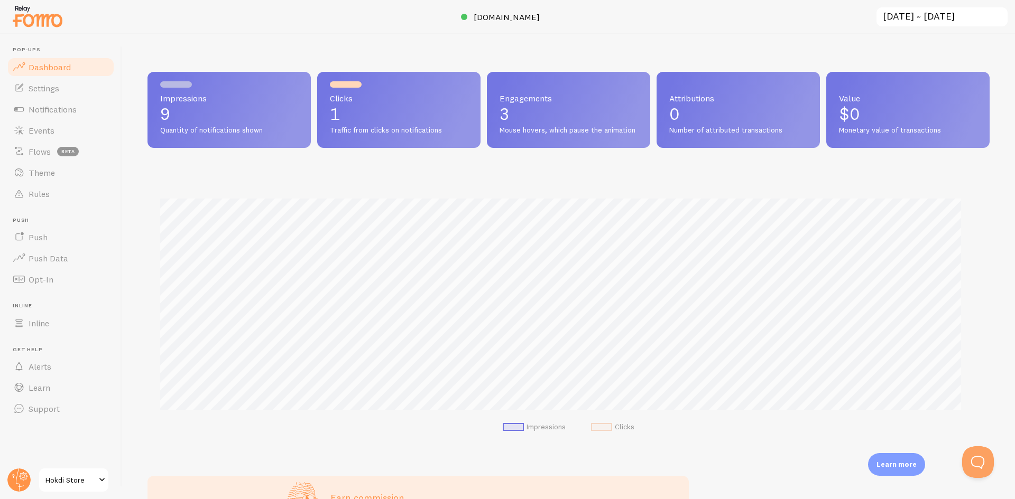
scroll to position [528161, 527605]
